Goal: Task Accomplishment & Management: Use online tool/utility

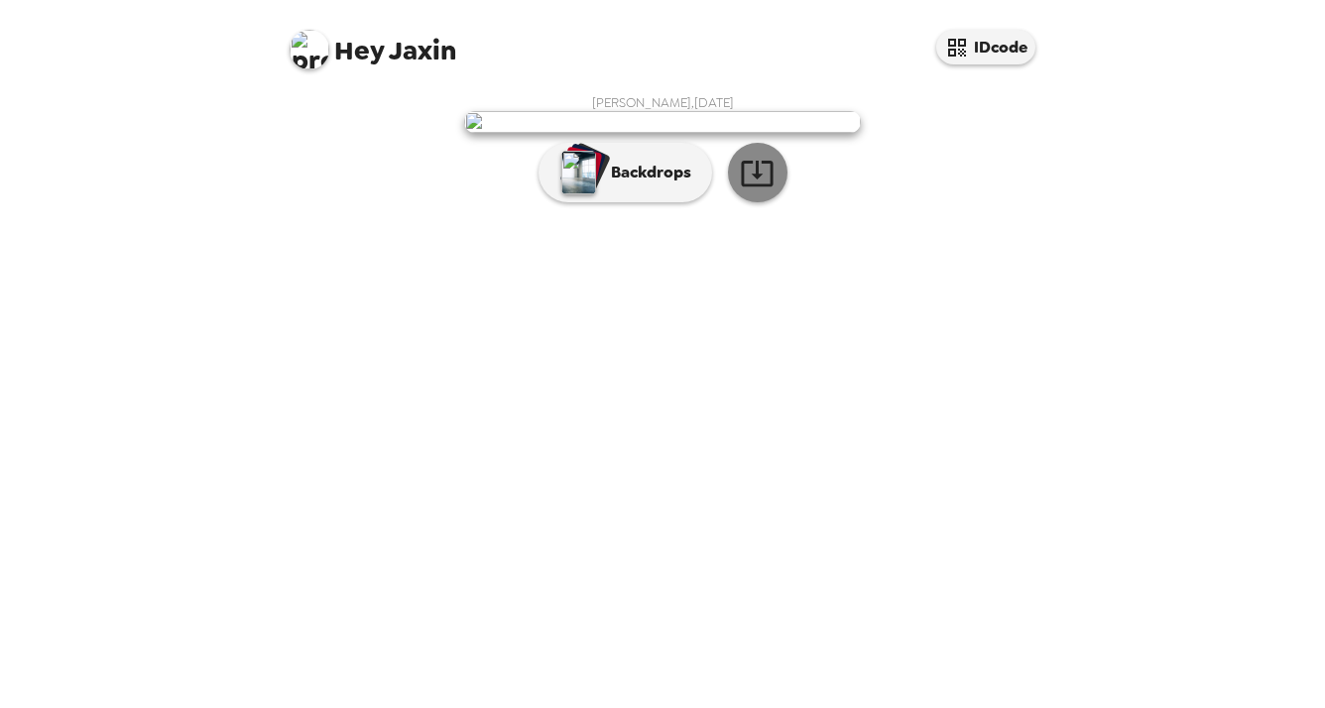
click at [745, 190] on icon "button" at bounding box center [757, 173] width 35 height 35
click at [704, 50] on div "Hey Jaxin IDcode" at bounding box center [662, 42] width 793 height 84
click at [994, 44] on button "IDcode" at bounding box center [985, 47] width 99 height 35
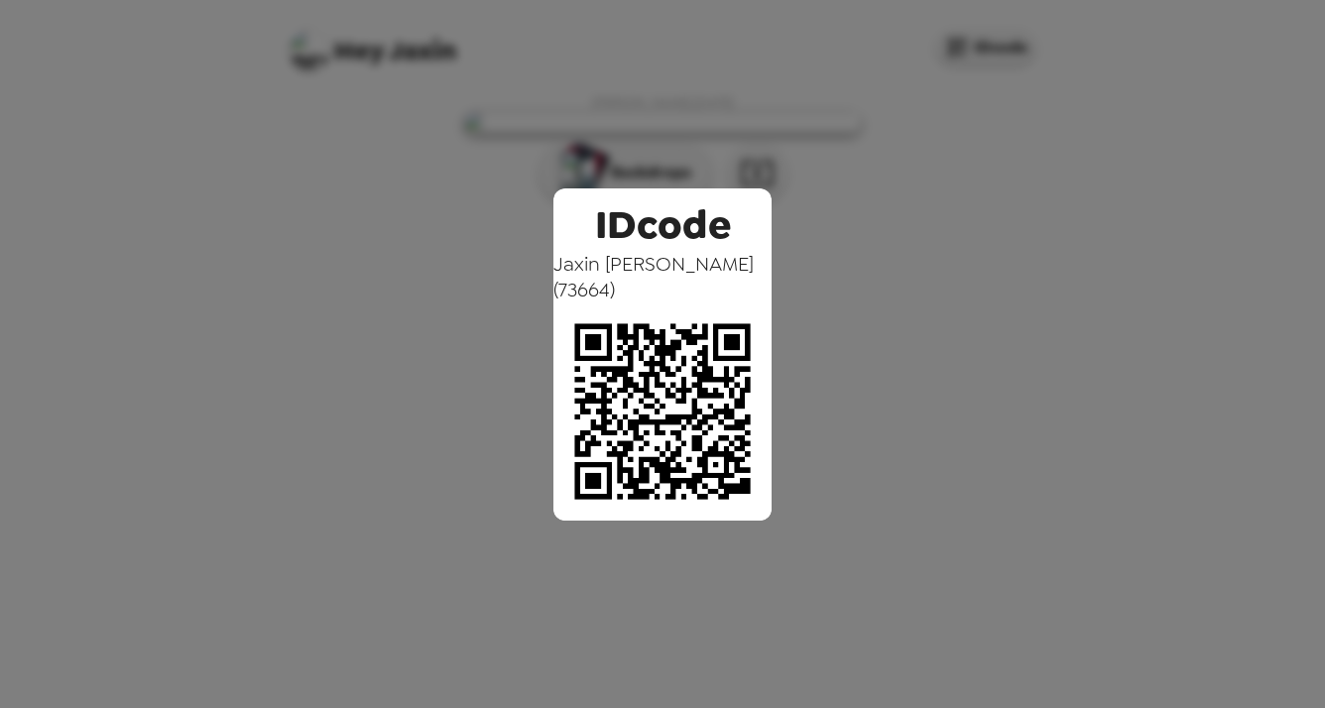
click at [853, 151] on div "IDcode Jaxin Moore ( 73664 )" at bounding box center [662, 354] width 1325 height 708
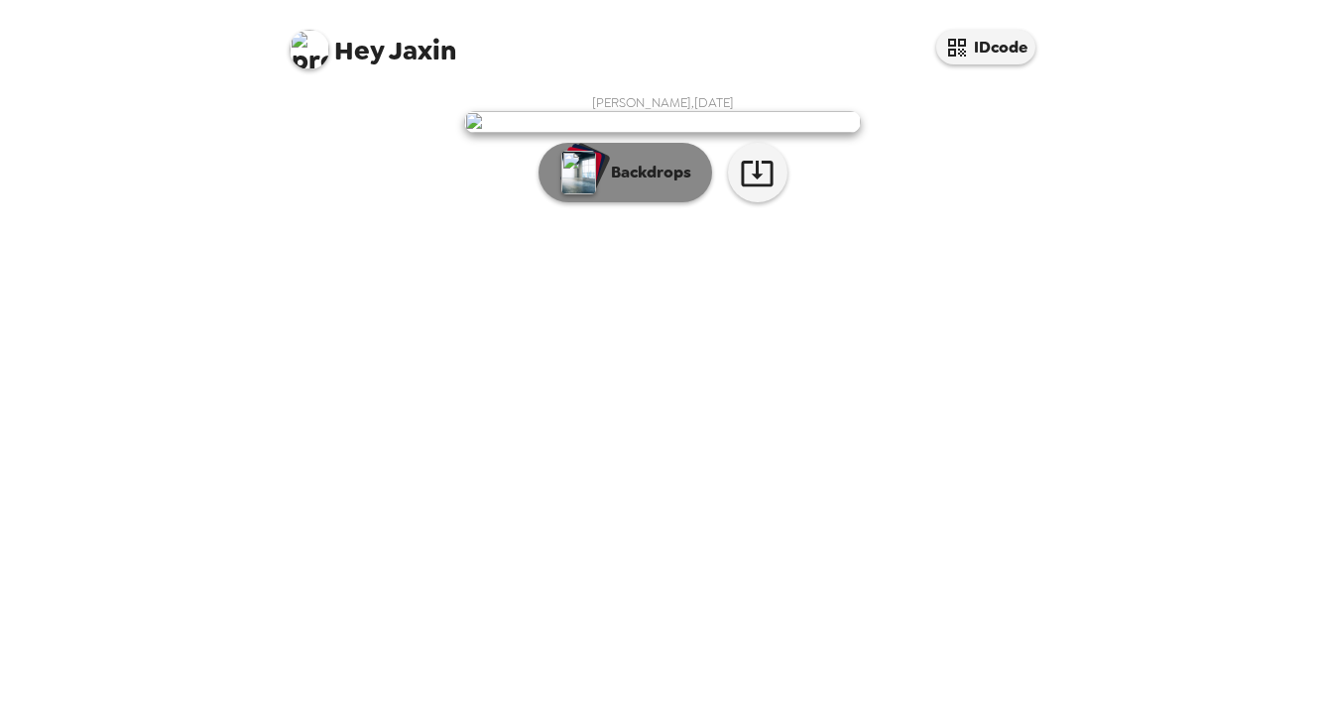
click at [615, 184] on p "Backdrops" at bounding box center [646, 173] width 90 height 24
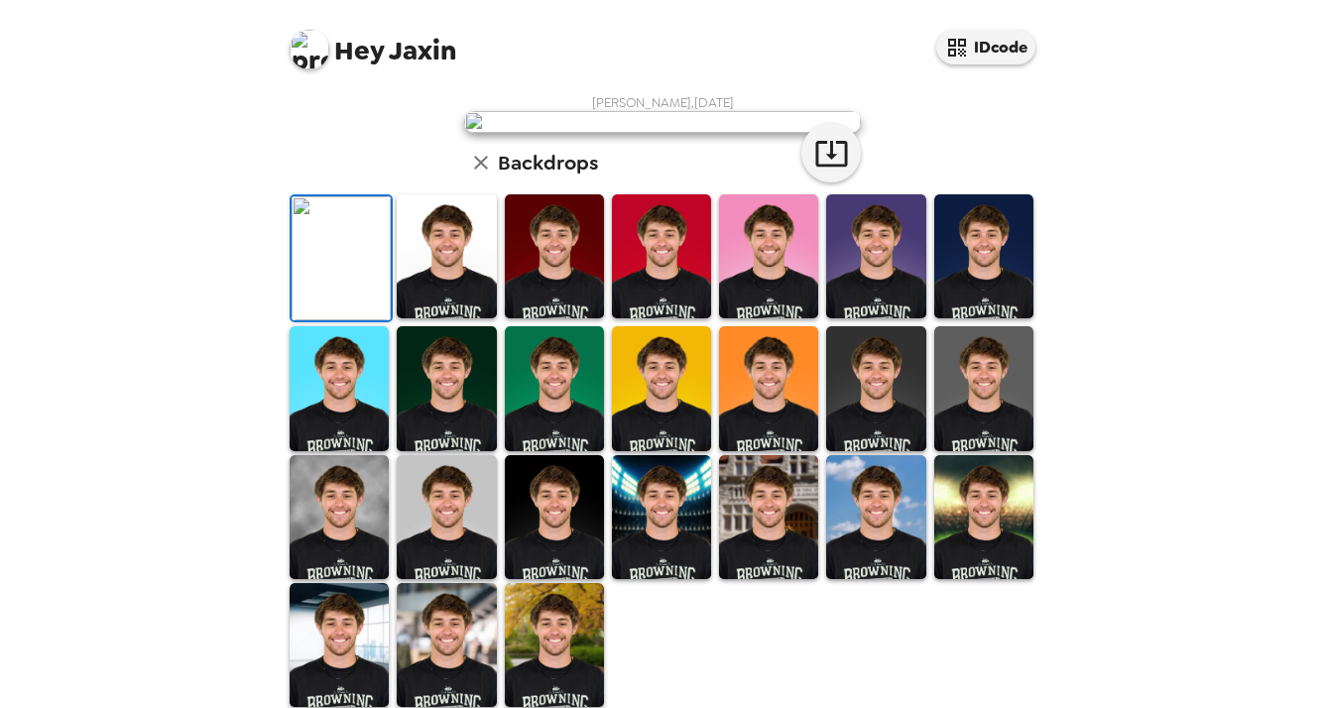
scroll to position [494, 0]
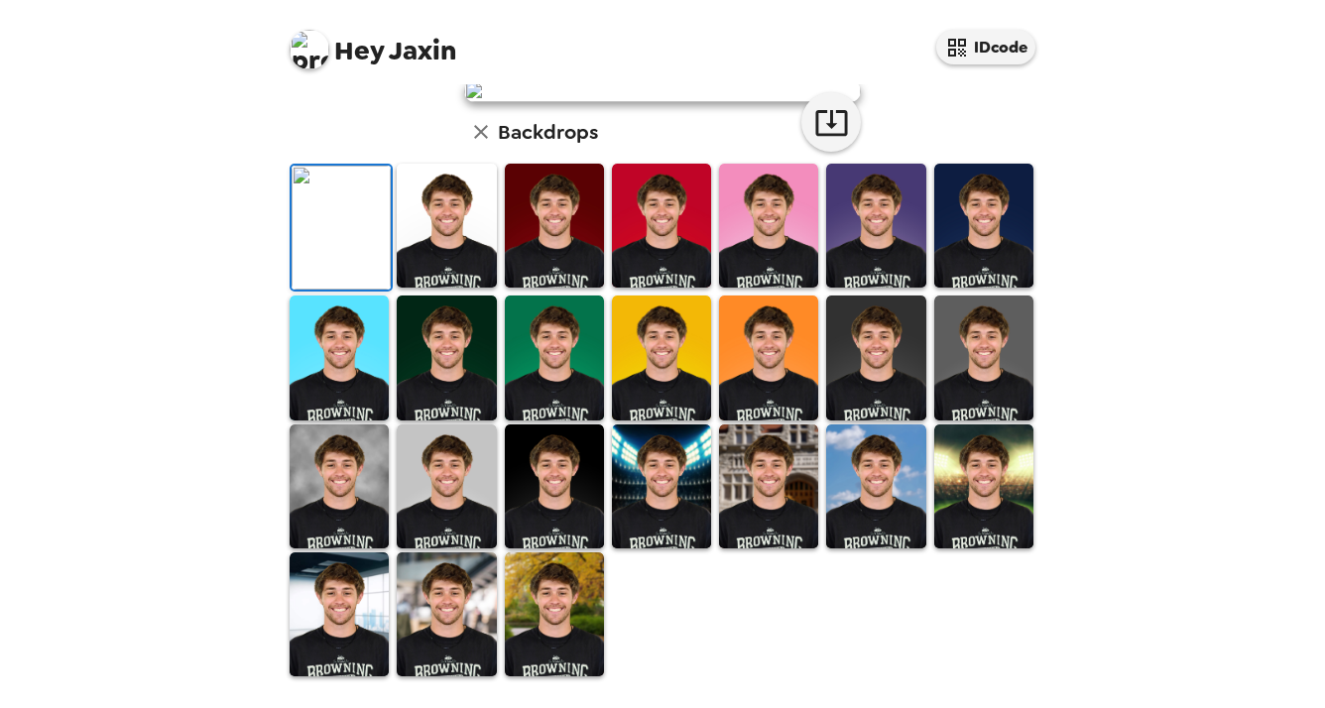
click at [331, 510] on img at bounding box center [339, 486] width 99 height 124
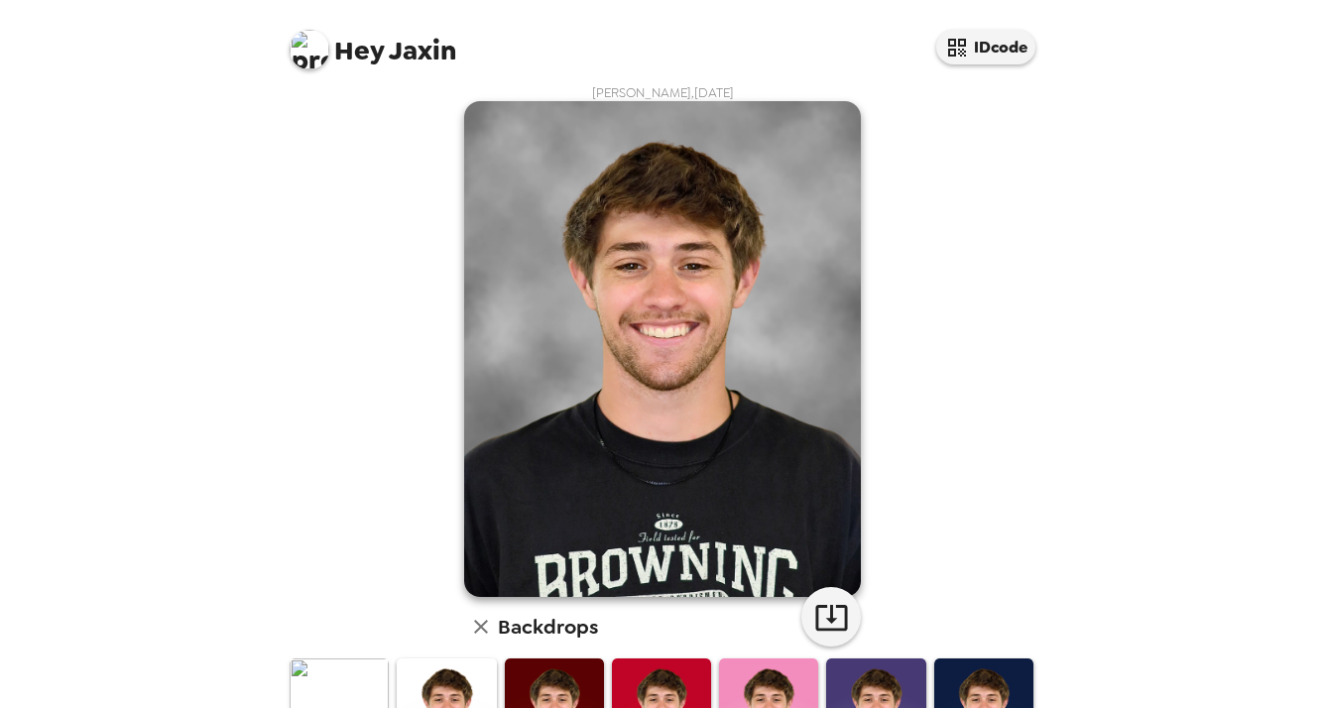
scroll to position [0, 0]
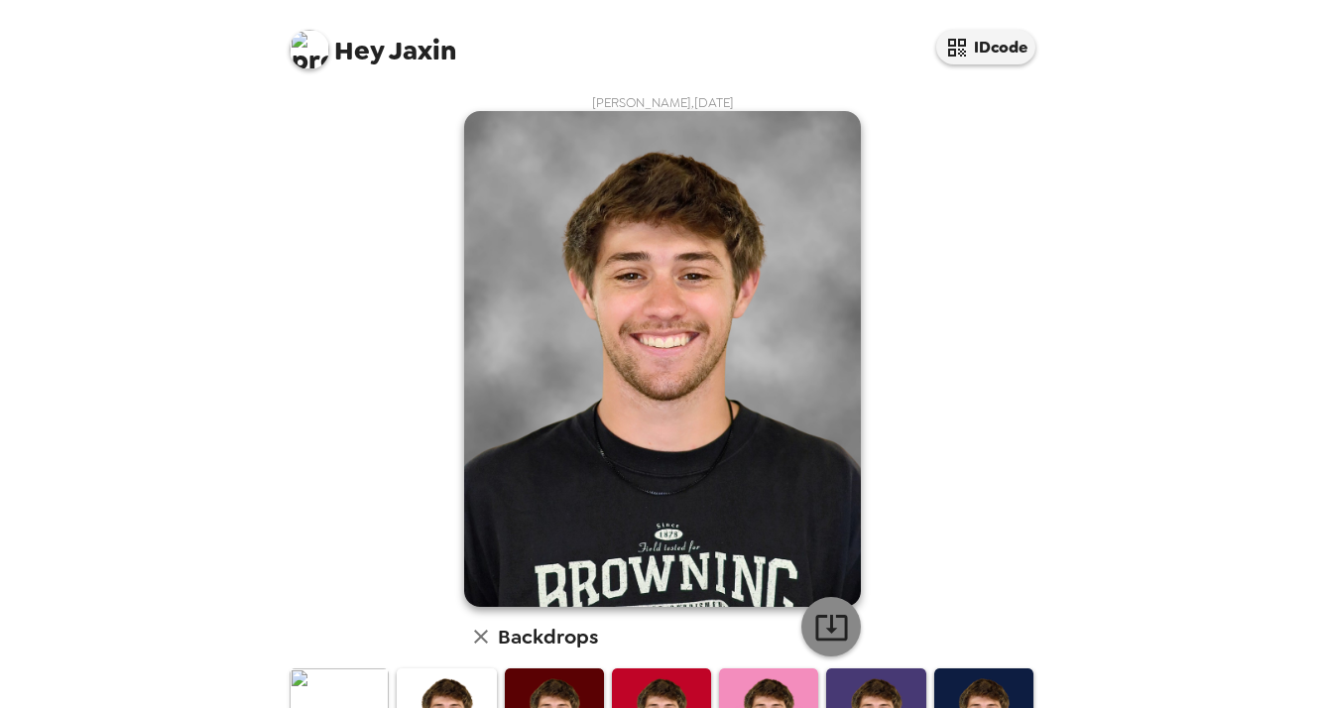
click at [821, 603] on button "button" at bounding box center [831, 627] width 60 height 60
